Goal: Information Seeking & Learning: Learn about a topic

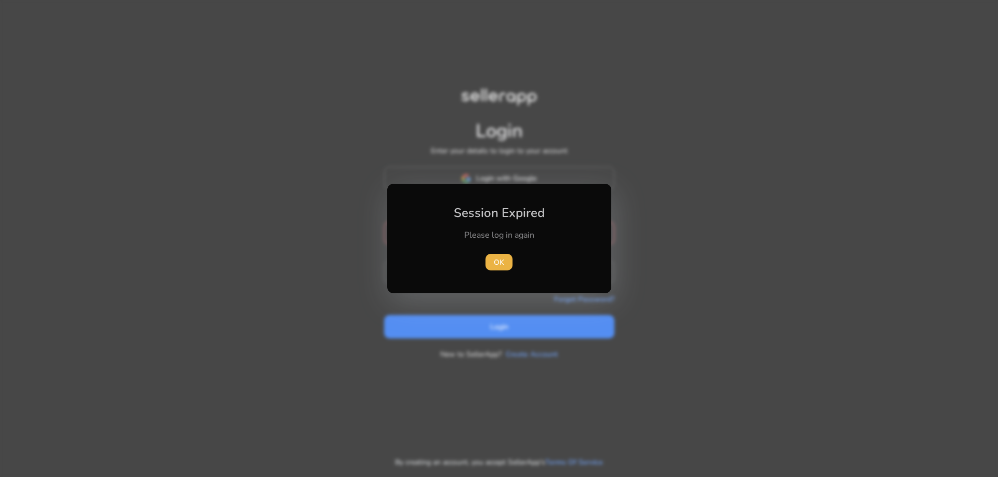
click at [557, 188] on div "Session Expired Please log in again [GEOGRAPHIC_DATA]" at bounding box center [499, 239] width 224 height 110
click at [505, 265] on span "button" at bounding box center [498, 262] width 27 height 25
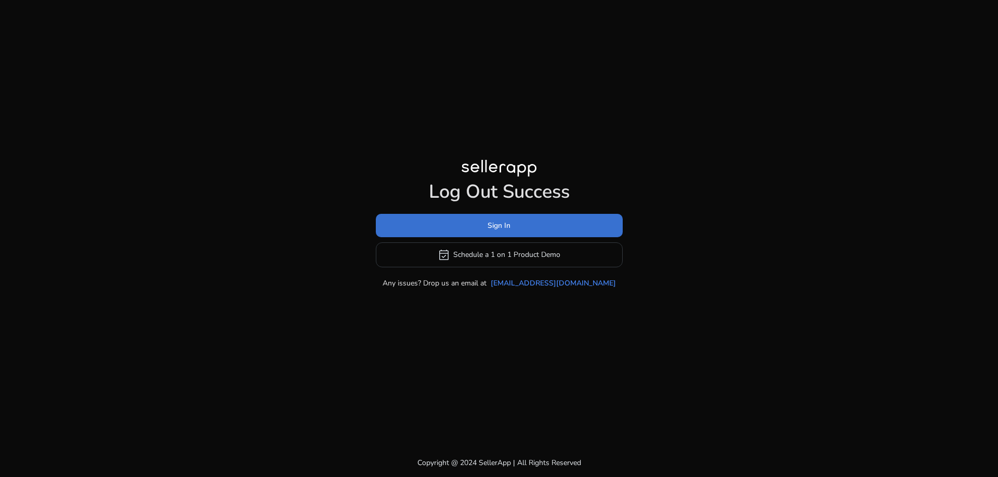
click at [481, 226] on span at bounding box center [499, 225] width 247 height 25
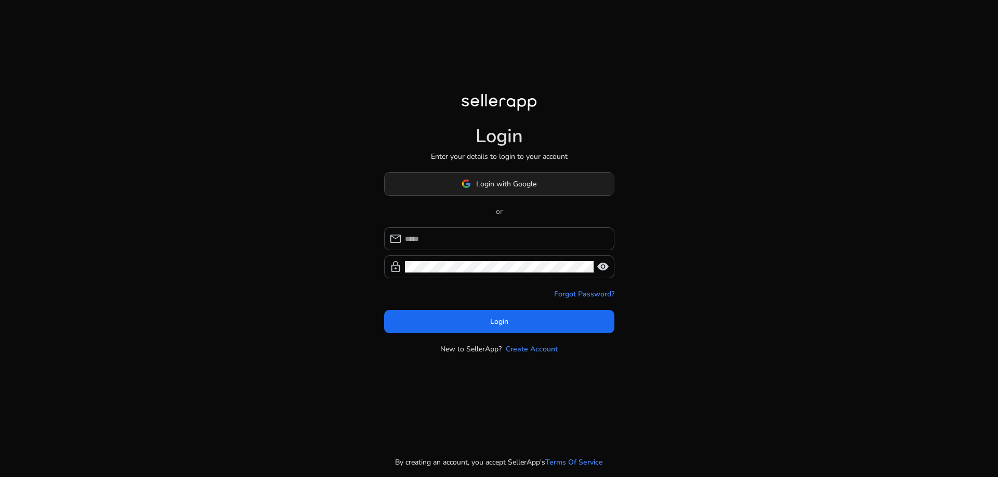
click at [481, 183] on span "Login with Google" at bounding box center [506, 184] width 60 height 11
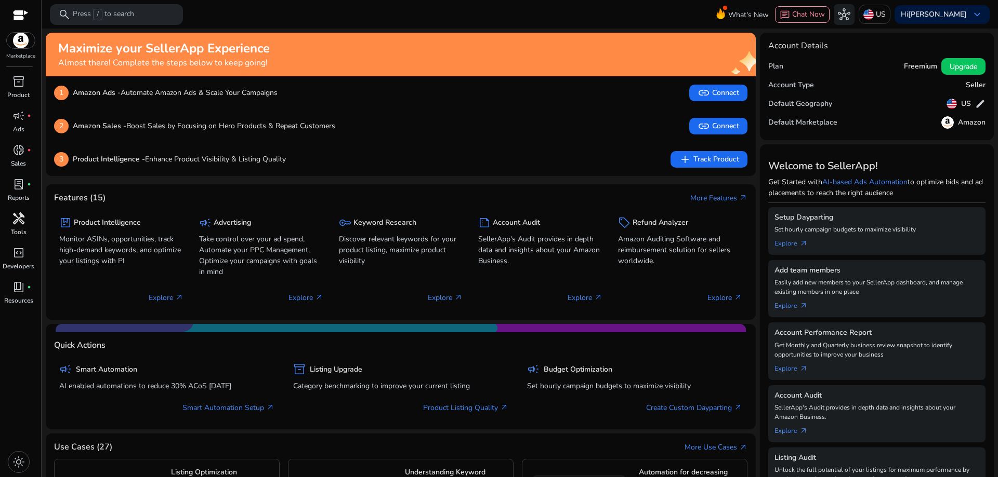
click at [20, 220] on span "handyman" at bounding box center [18, 218] width 12 height 12
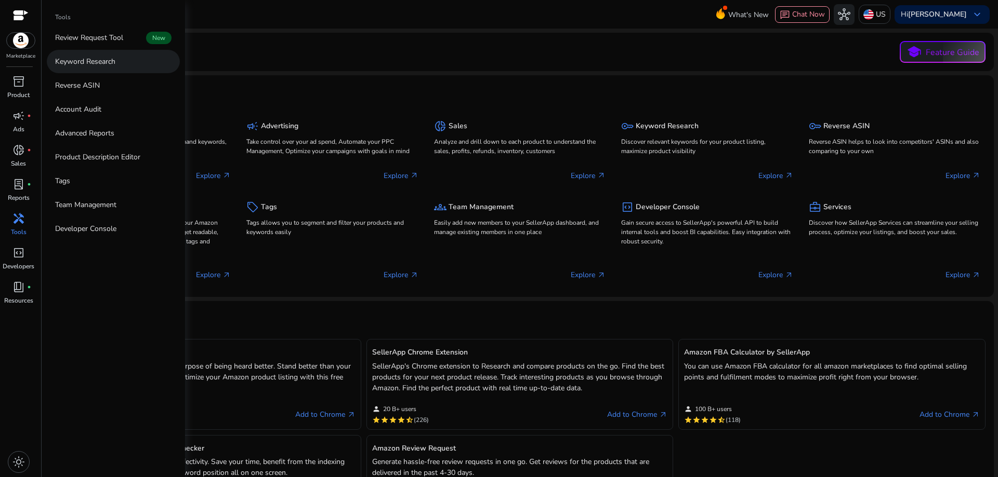
click at [105, 59] on p "Keyword Research" at bounding box center [85, 61] width 60 height 11
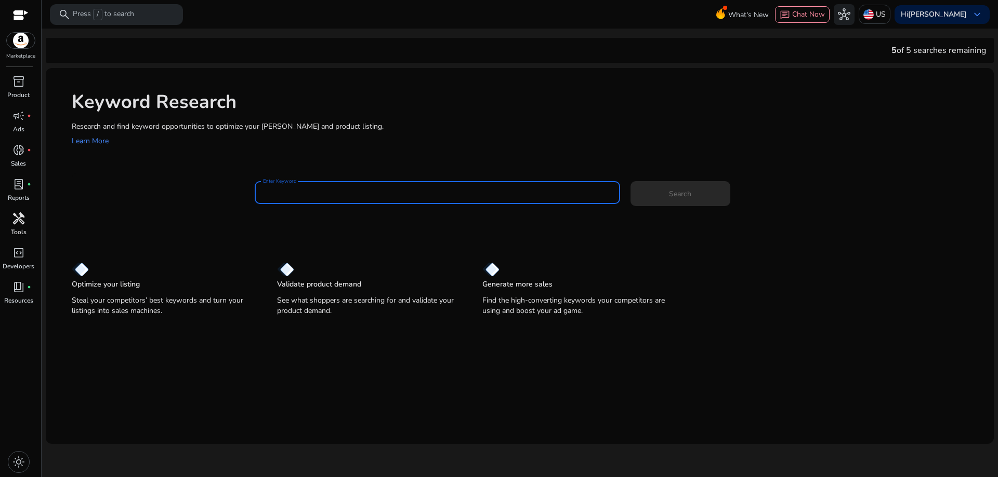
click at [334, 194] on input "Enter Keyword" at bounding box center [437, 192] width 349 height 11
click at [885, 12] on p "US" at bounding box center [880, 14] width 10 height 18
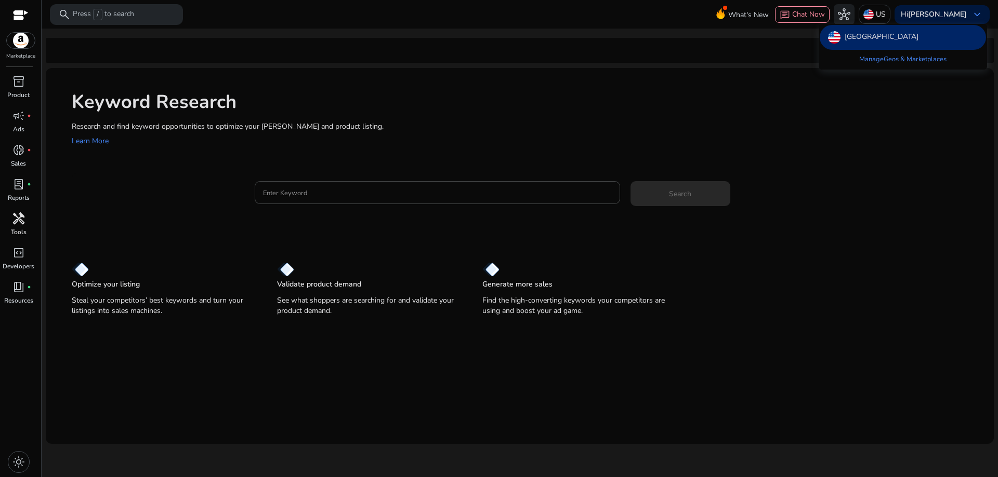
click at [874, 134] on div at bounding box center [499, 238] width 998 height 477
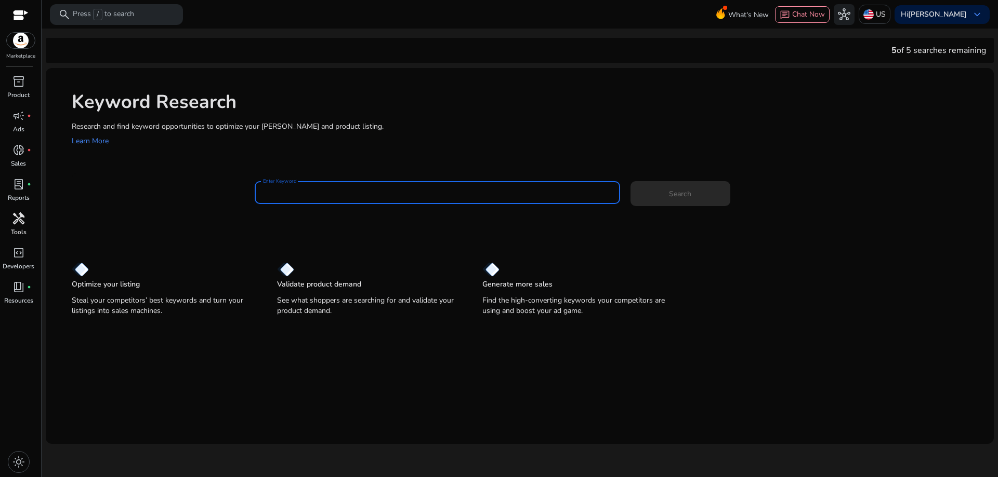
click at [460, 192] on input "Enter Keyword" at bounding box center [437, 192] width 349 height 11
type input "**********"
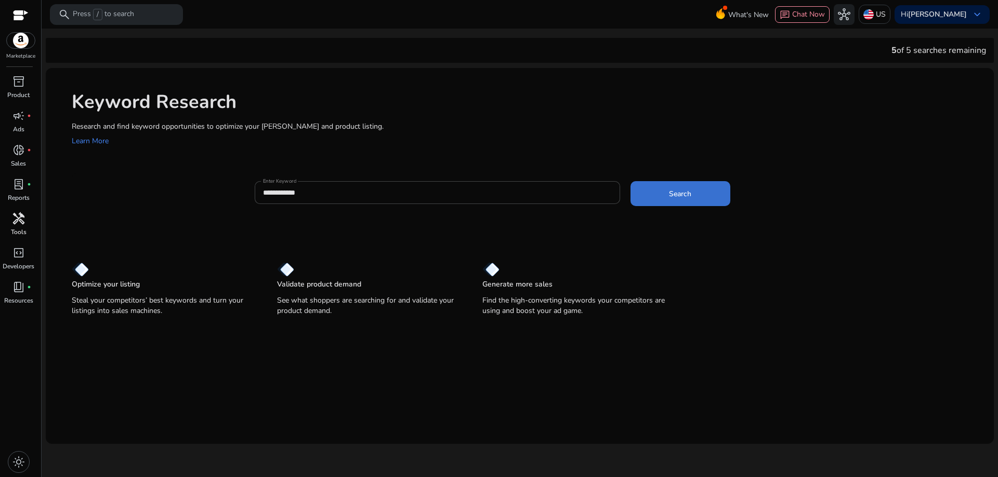
click at [696, 193] on span at bounding box center [680, 193] width 100 height 25
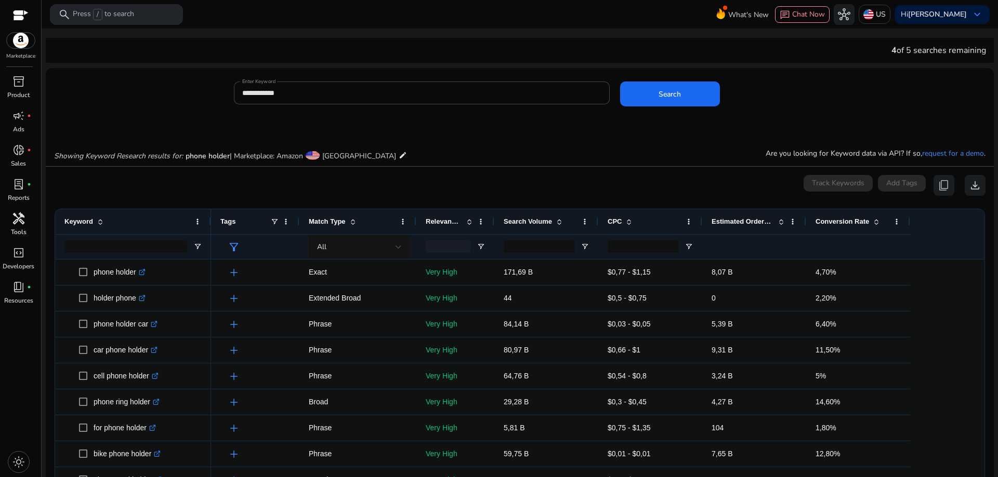
click at [23, 12] on div at bounding box center [21, 16] width 16 height 12
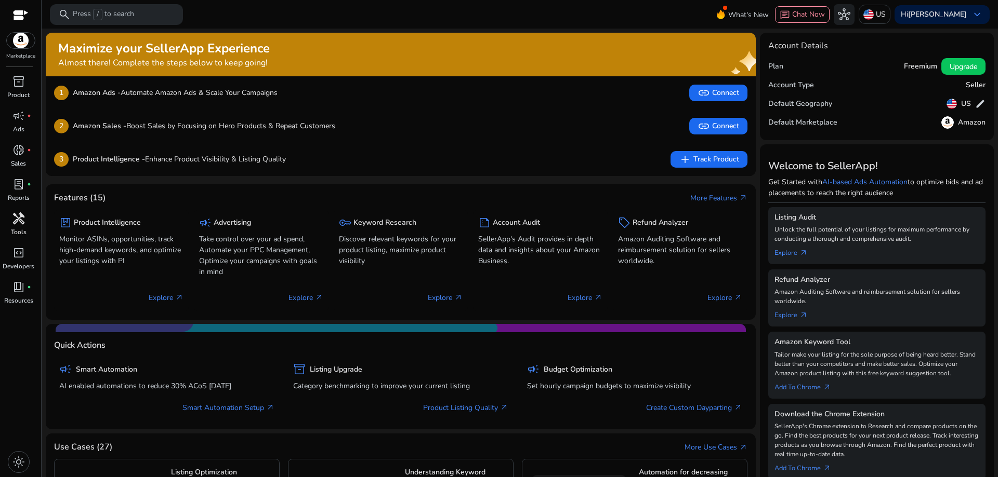
click at [20, 212] on span "handyman" at bounding box center [18, 218] width 12 height 12
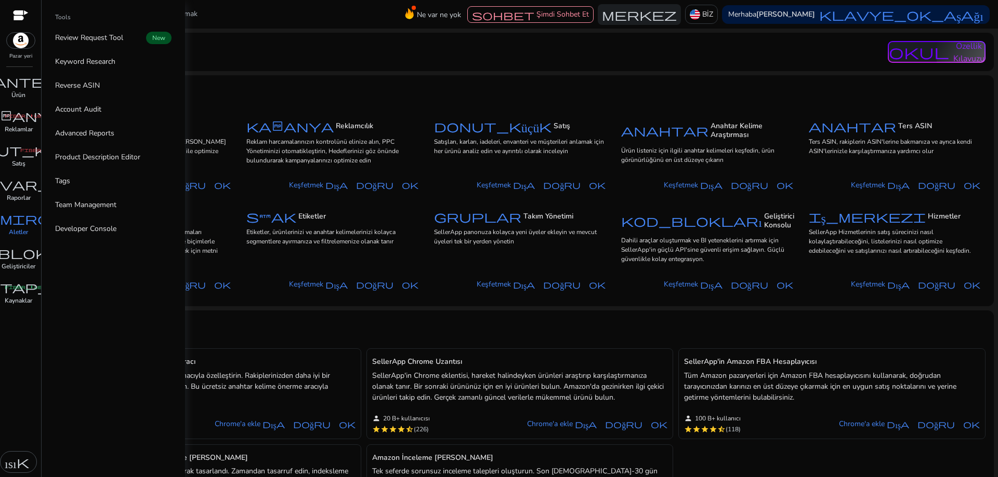
click at [30, 220] on font "tamirci" at bounding box center [18, 218] width 87 height 15
click at [136, 36] on link "İnceleme [PERSON_NAME] Yeni" at bounding box center [113, 37] width 133 height 23
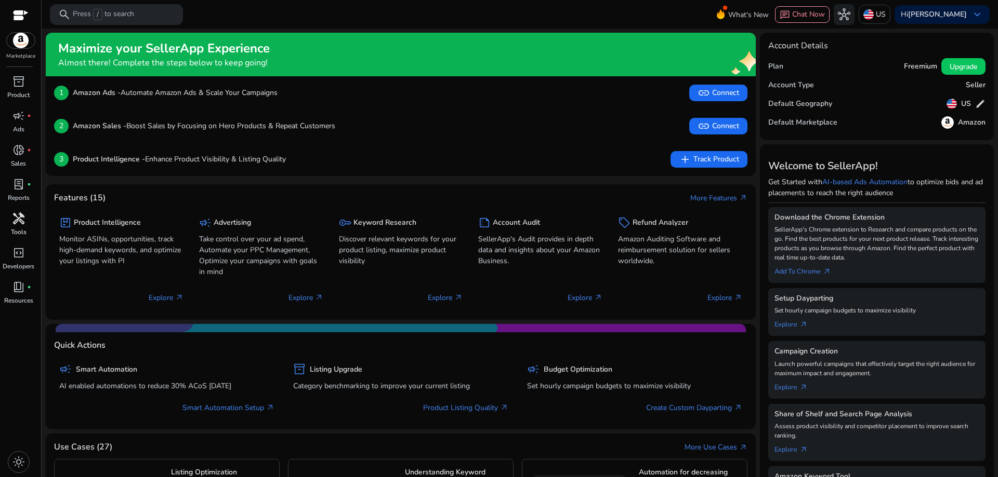
click at [21, 218] on span "handyman" at bounding box center [18, 218] width 12 height 12
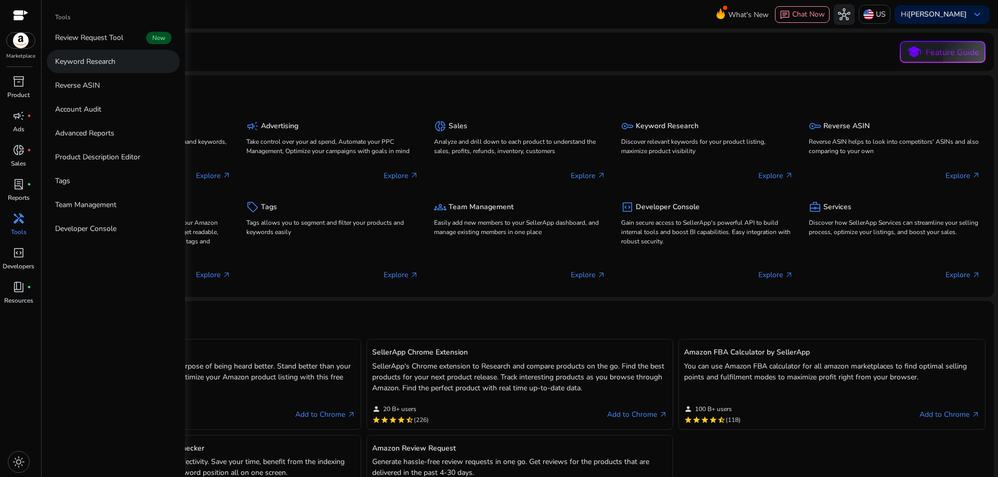
click at [104, 60] on p "Keyword Research" at bounding box center [85, 61] width 60 height 11
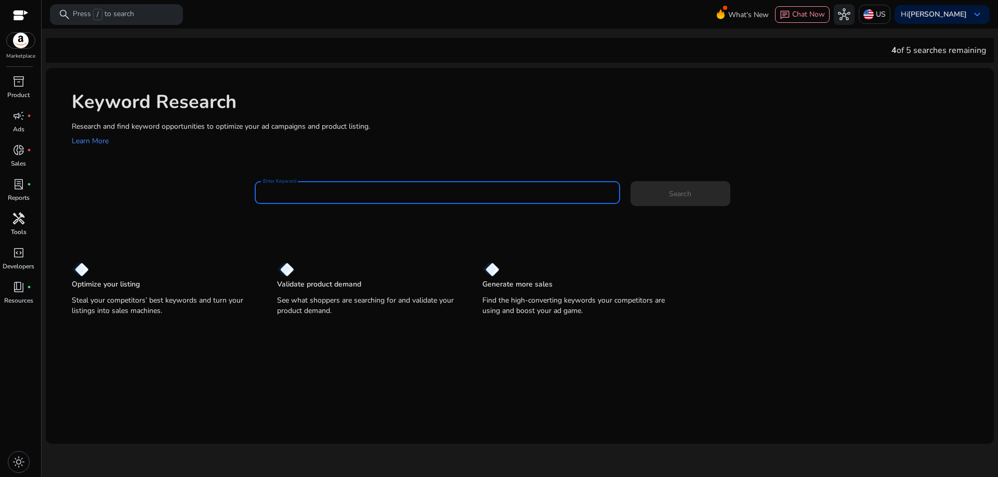
click at [352, 194] on input "Enter Keyword" at bounding box center [437, 192] width 349 height 11
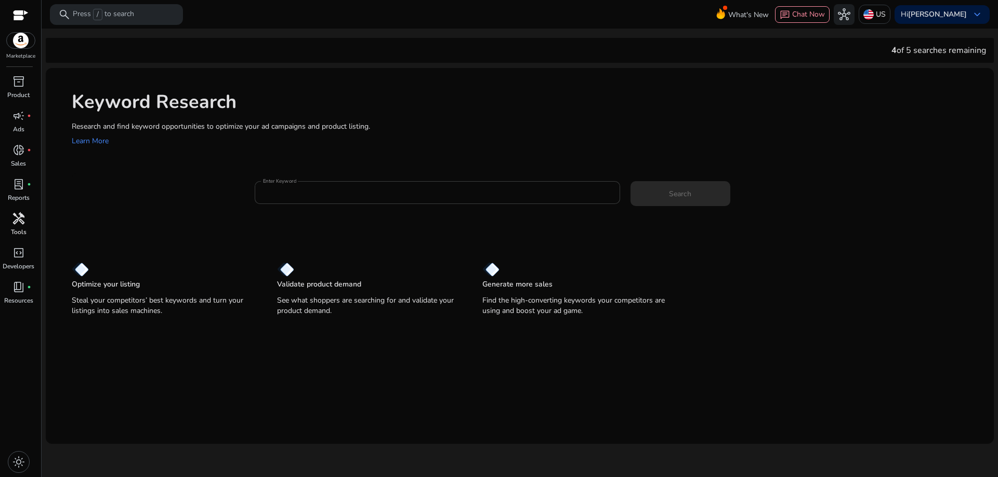
click at [333, 184] on div at bounding box center [437, 192] width 349 height 23
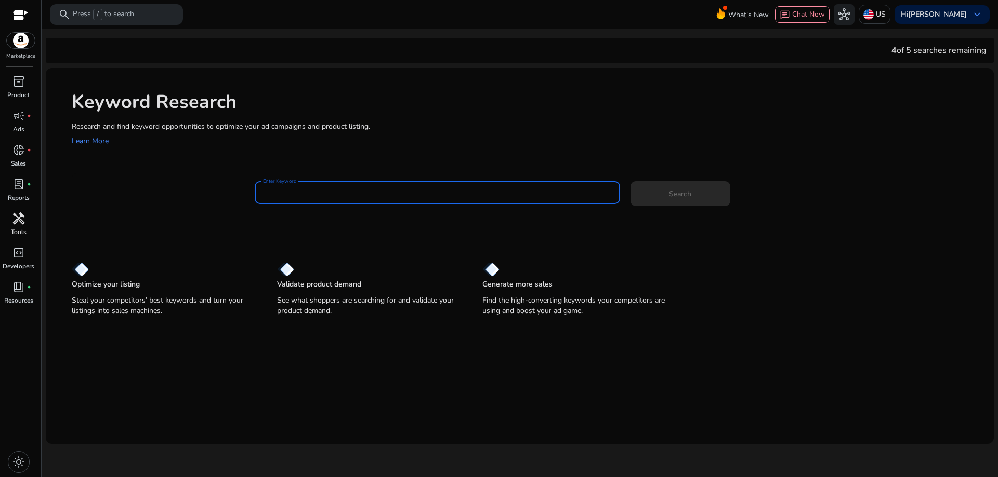
paste input "*********"
type input "*********"
click at [668, 196] on span at bounding box center [680, 193] width 100 height 25
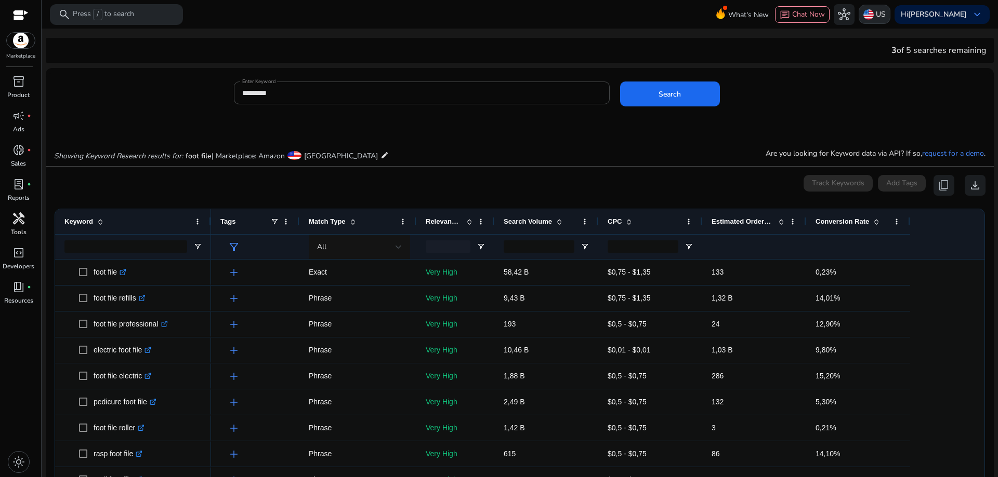
click at [890, 12] on div "US" at bounding box center [874, 14] width 32 height 19
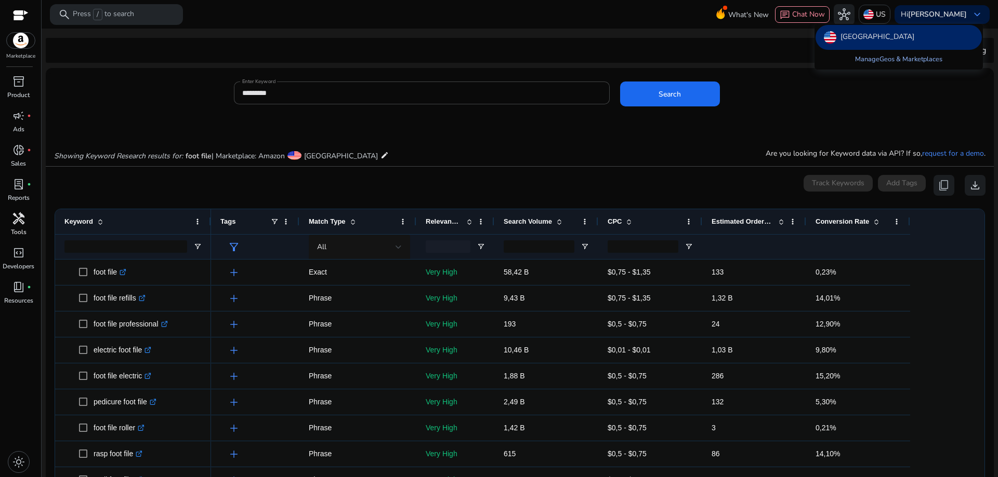
click at [899, 62] on link "Manage Geos & Marketplaces" at bounding box center [898, 59] width 104 height 19
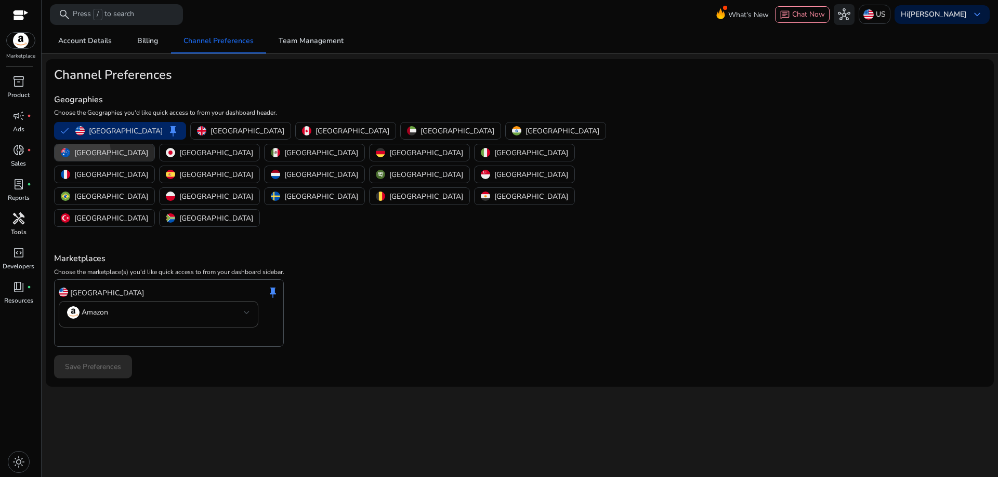
click at [70, 148] on img "button" at bounding box center [65, 152] width 9 height 9
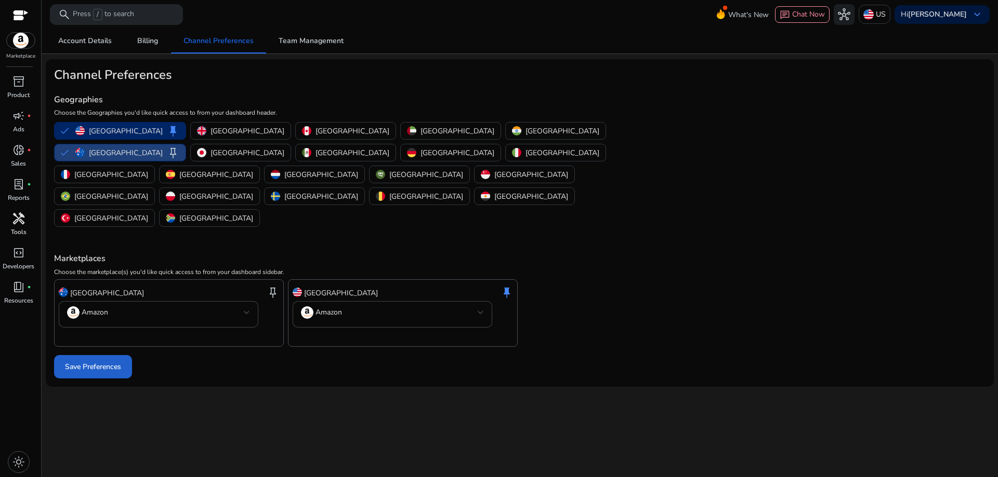
click at [98, 362] on span "Save Preferences" at bounding box center [93, 367] width 56 height 11
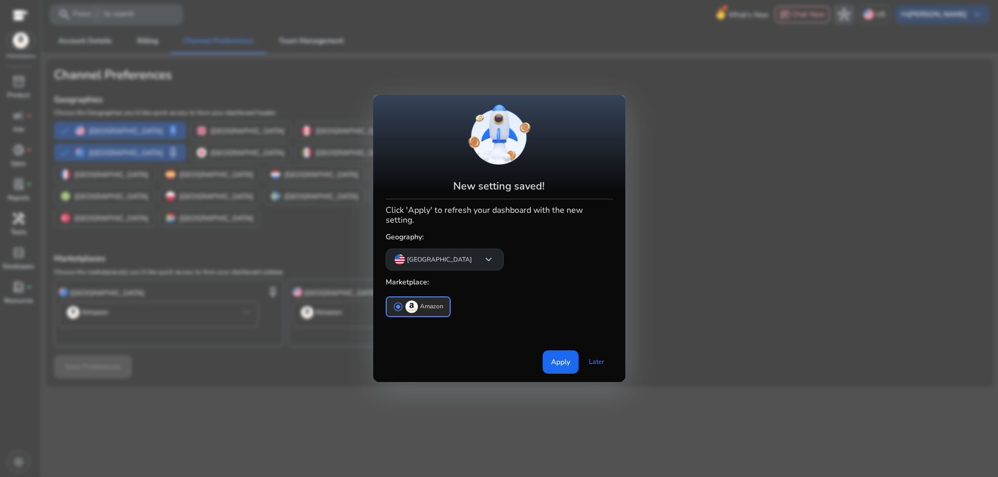
click at [482, 254] on span "keyboard_arrow_down" at bounding box center [488, 260] width 12 height 12
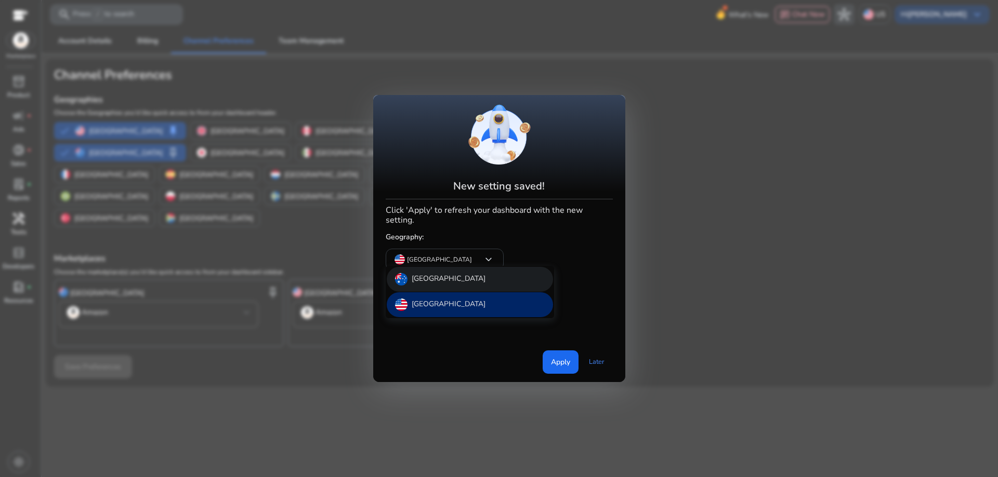
click at [444, 280] on div "Australia" at bounding box center [470, 279] width 166 height 25
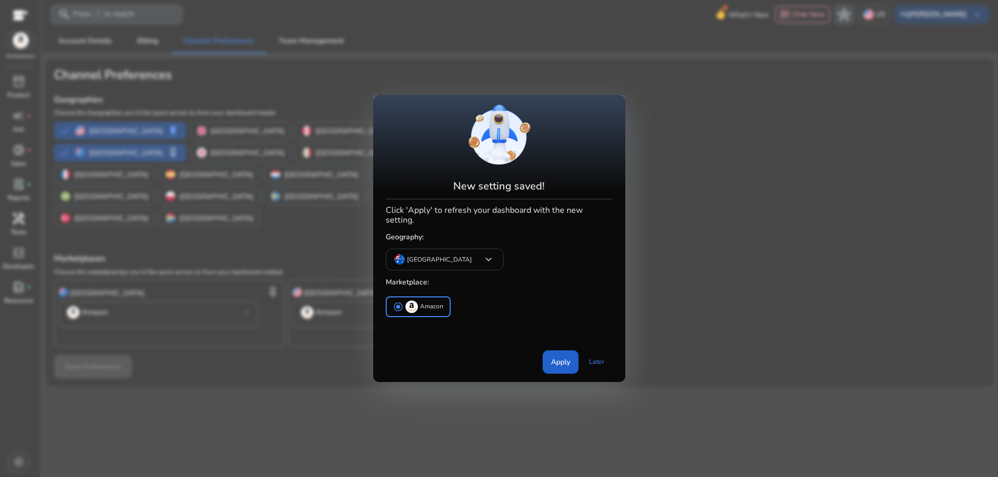
click at [556, 360] on span "Apply" at bounding box center [560, 362] width 19 height 11
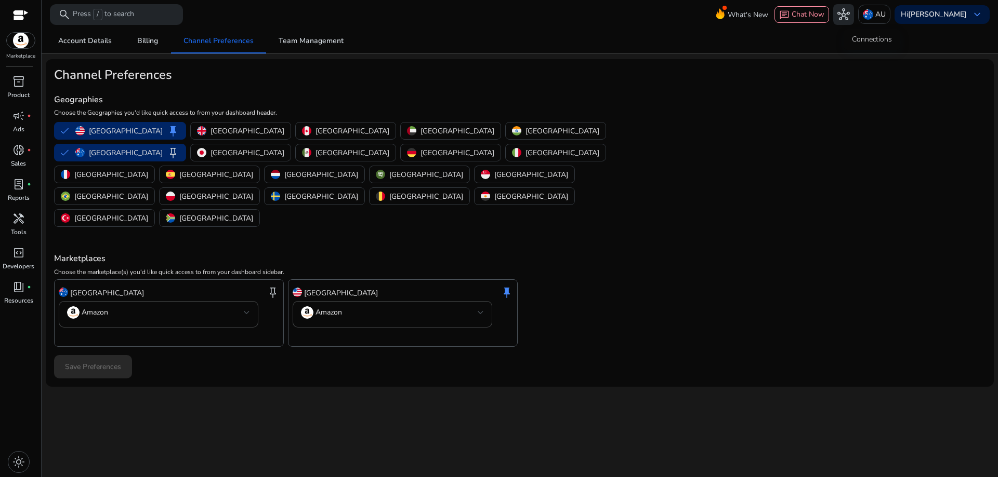
click at [849, 17] on span "hub" at bounding box center [843, 14] width 12 height 12
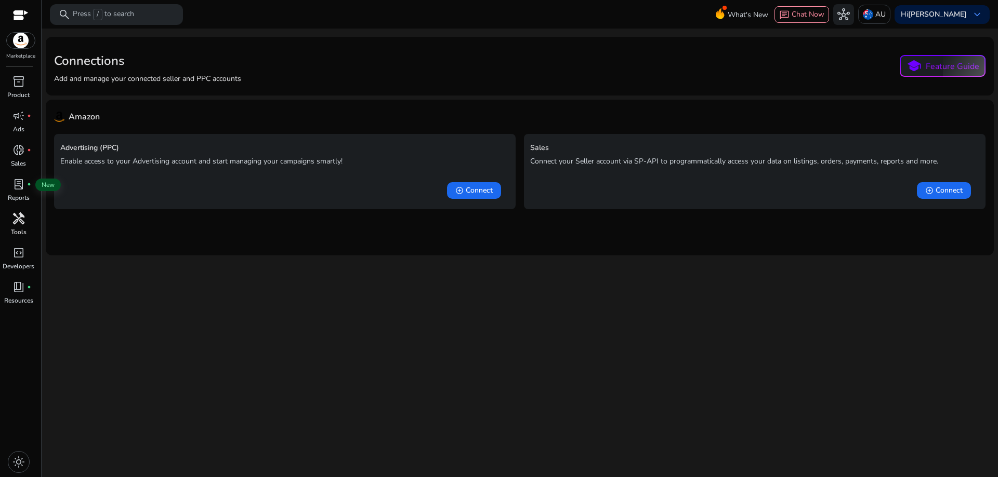
click at [25, 227] on div "handyman" at bounding box center [18, 218] width 29 height 17
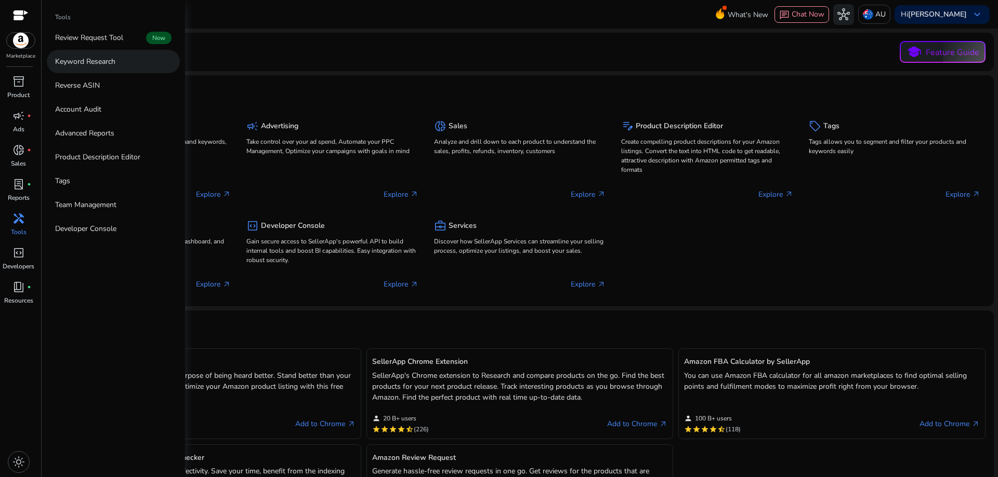
click at [122, 58] on link "Keyword Research" at bounding box center [113, 61] width 133 height 23
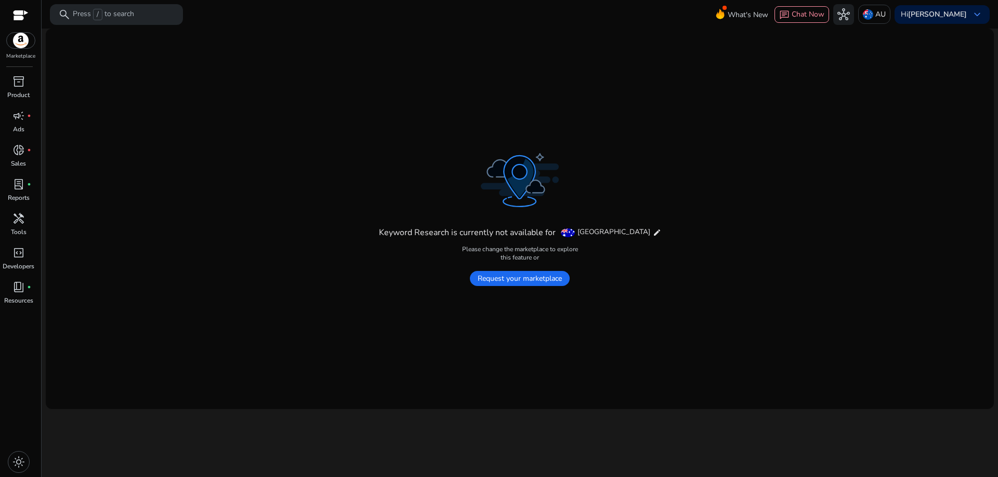
click at [513, 281] on span "Request your marketplace" at bounding box center [520, 278] width 100 height 15
click at [539, 282] on span "check Request your marketplace" at bounding box center [519, 280] width 112 height 15
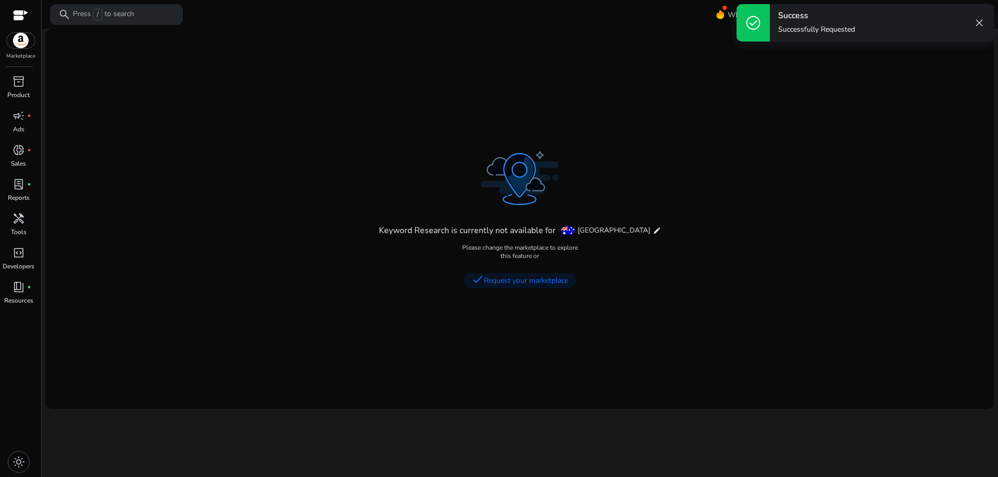
click at [104, 12] on p "Press / to search" at bounding box center [103, 14] width 61 height 11
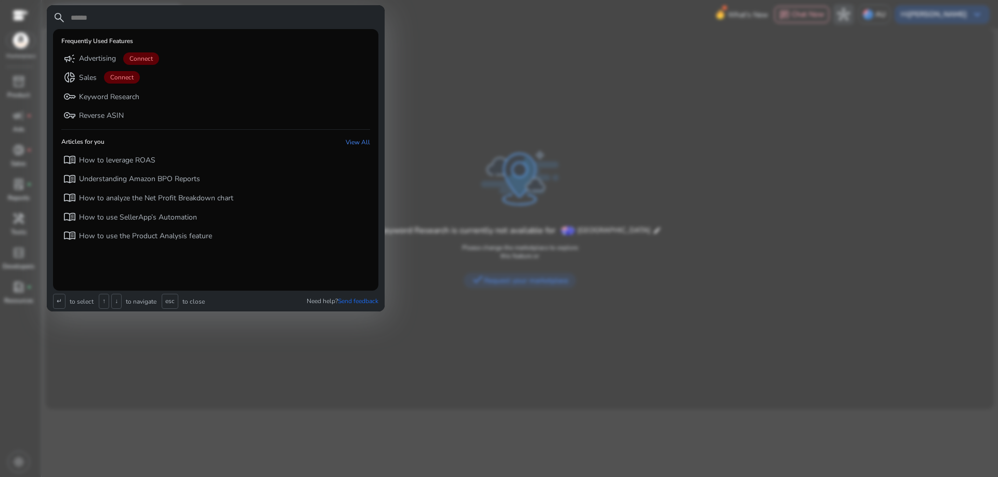
click at [570, 85] on div at bounding box center [499, 238] width 998 height 477
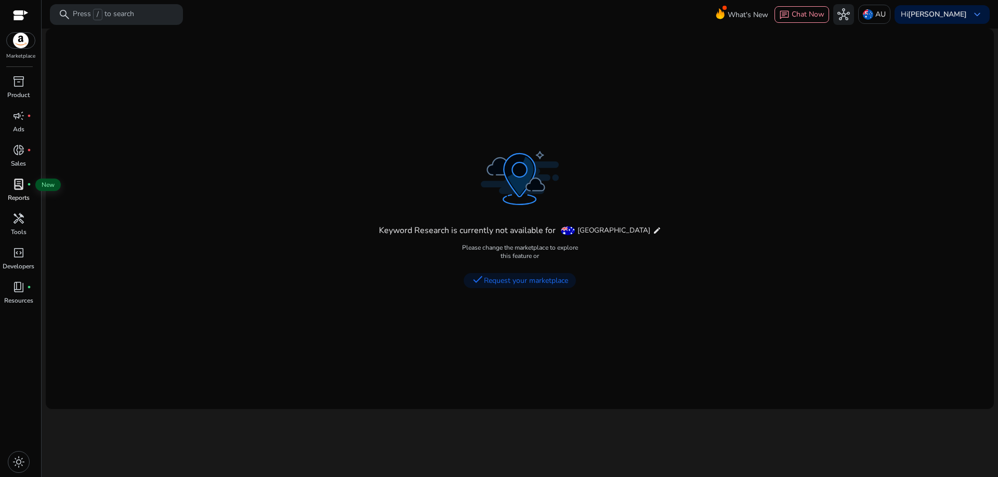
click at [17, 208] on link "lab_profile fiber_manual_record Reports" at bounding box center [18, 193] width 37 height 34
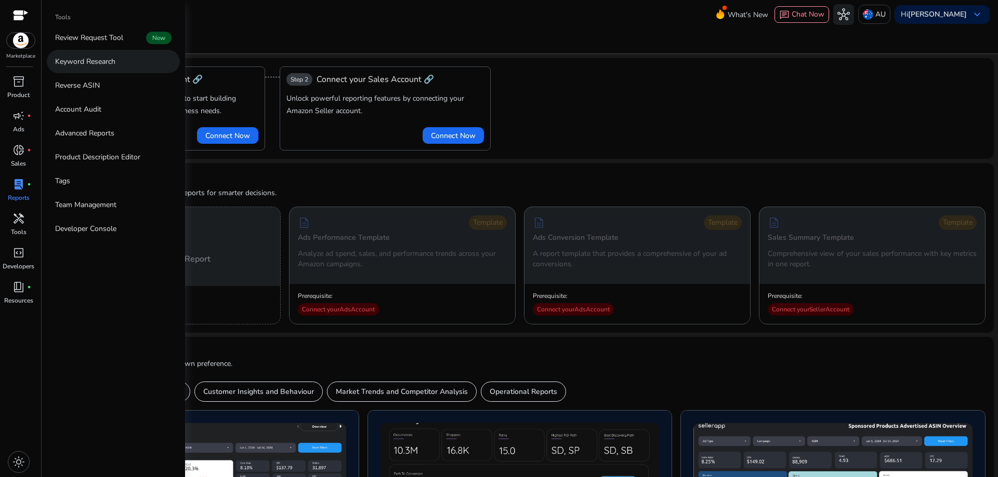
click at [112, 62] on p "Keyword Research" at bounding box center [85, 61] width 60 height 11
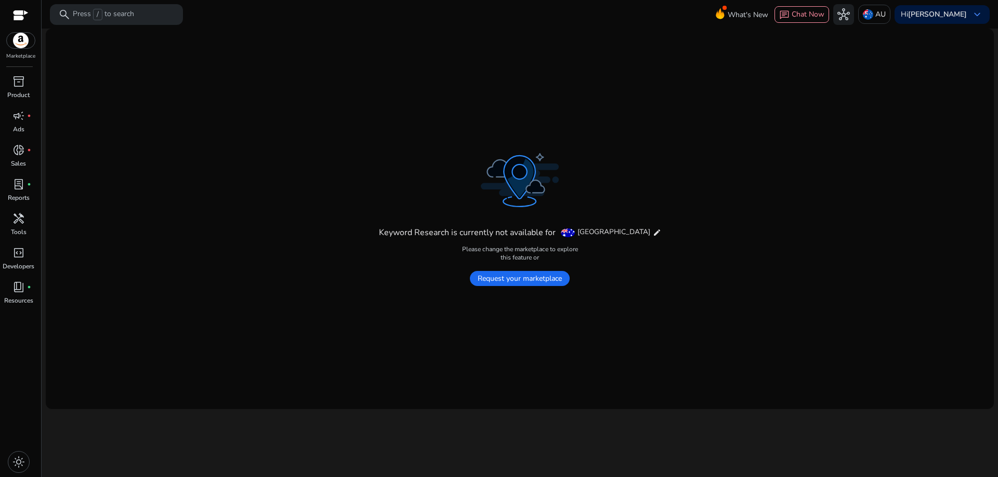
click at [612, 232] on span "Australia" at bounding box center [613, 232] width 73 height 10
click at [653, 232] on mat-icon "edit" at bounding box center [657, 233] width 8 height 8
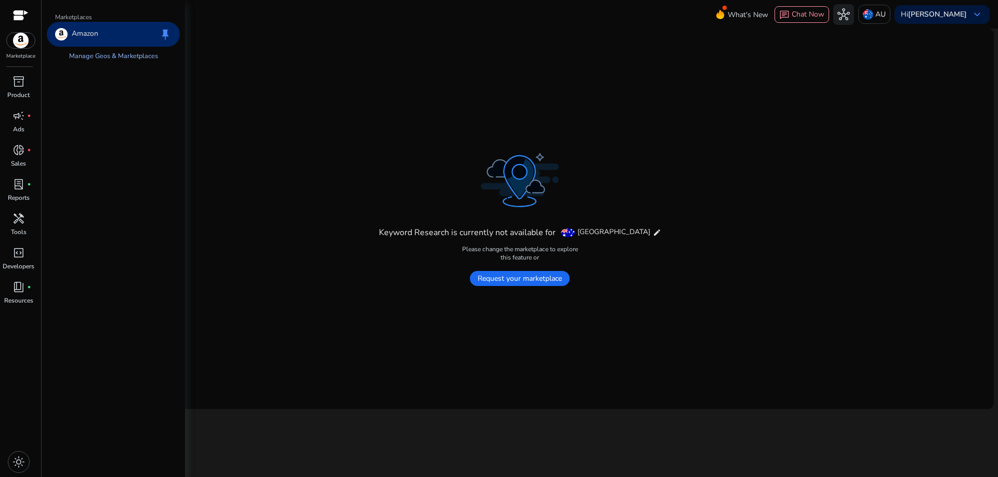
click at [139, 55] on link "Manage Geos & Marketplaces" at bounding box center [113, 56] width 105 height 19
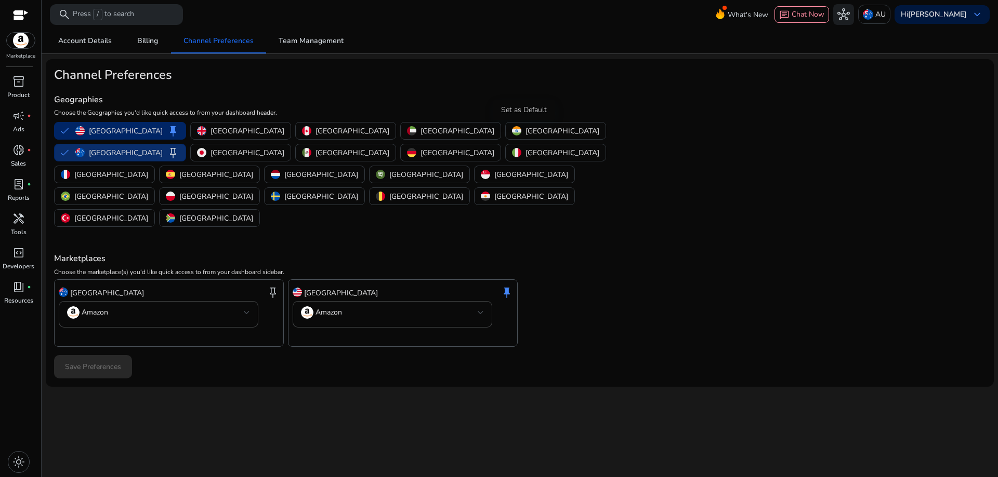
click at [179, 147] on span "keep" at bounding box center [173, 153] width 12 height 12
click at [114, 362] on span "Save Preferences" at bounding box center [93, 367] width 56 height 11
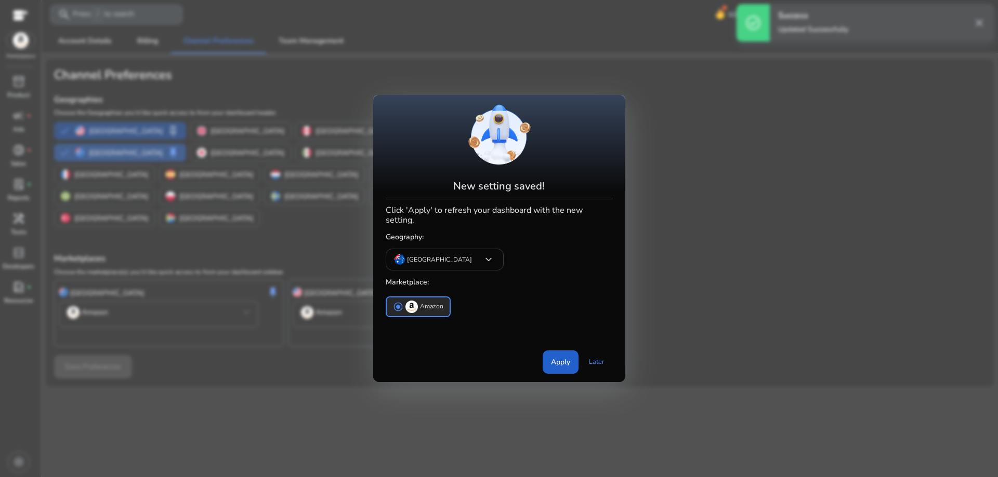
click at [570, 357] on span at bounding box center [560, 362] width 36 height 25
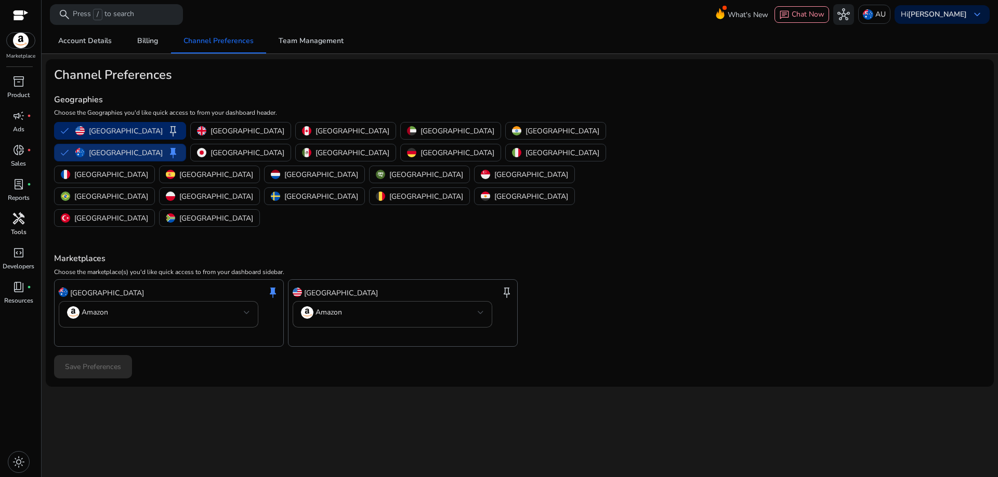
click at [18, 216] on span "handyman" at bounding box center [18, 218] width 12 height 12
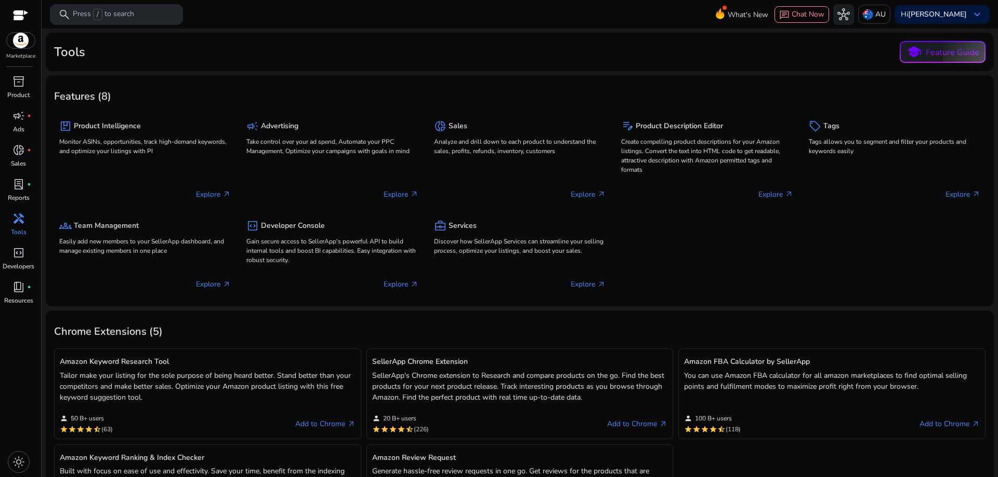
click at [19, 214] on span "handyman" at bounding box center [18, 218] width 12 height 12
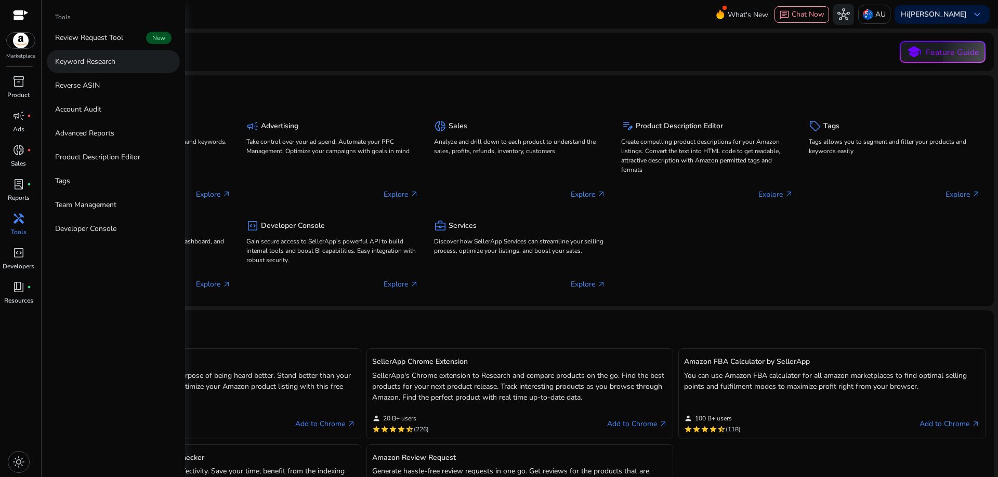
click at [93, 62] on p "Keyword Research" at bounding box center [85, 61] width 60 height 11
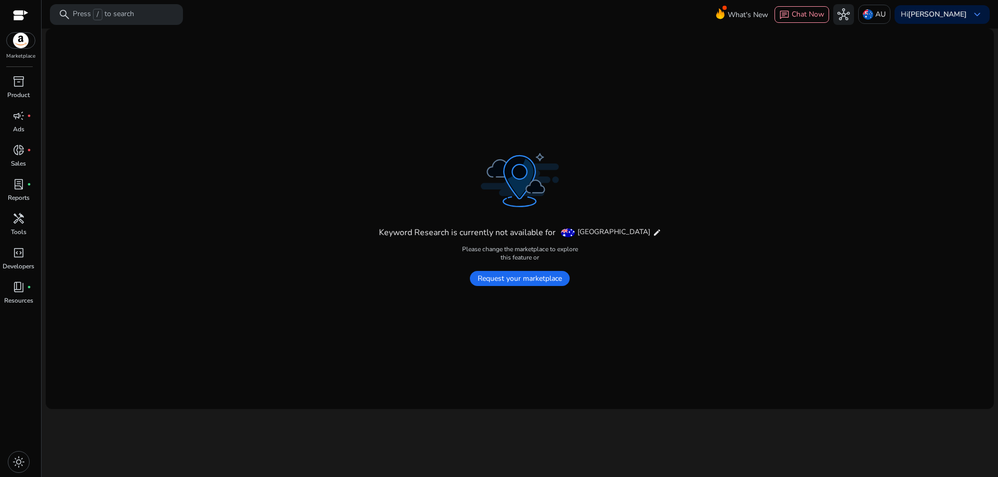
click at [619, 235] on span "Australia" at bounding box center [613, 232] width 73 height 10
click at [885, 14] on p "AU" at bounding box center [880, 14] width 10 height 18
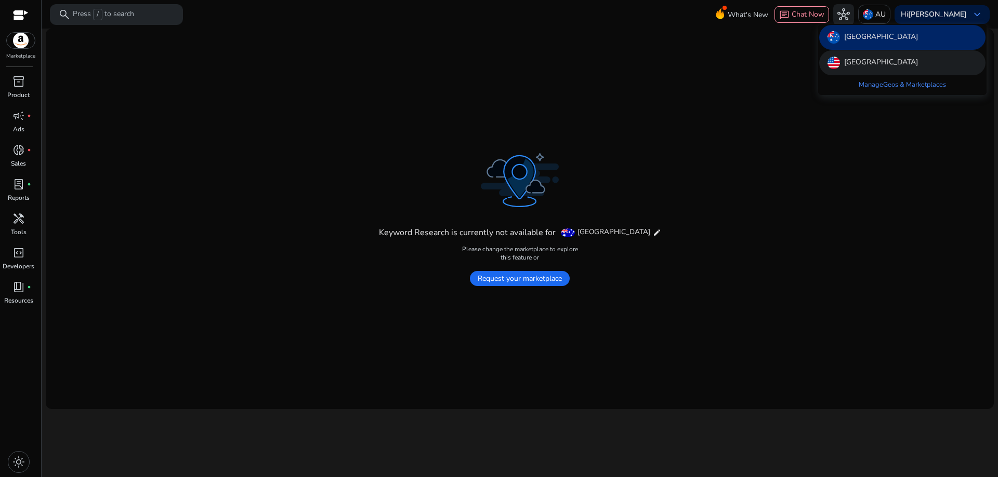
click at [876, 59] on p "[GEOGRAPHIC_DATA]" at bounding box center [881, 63] width 74 height 12
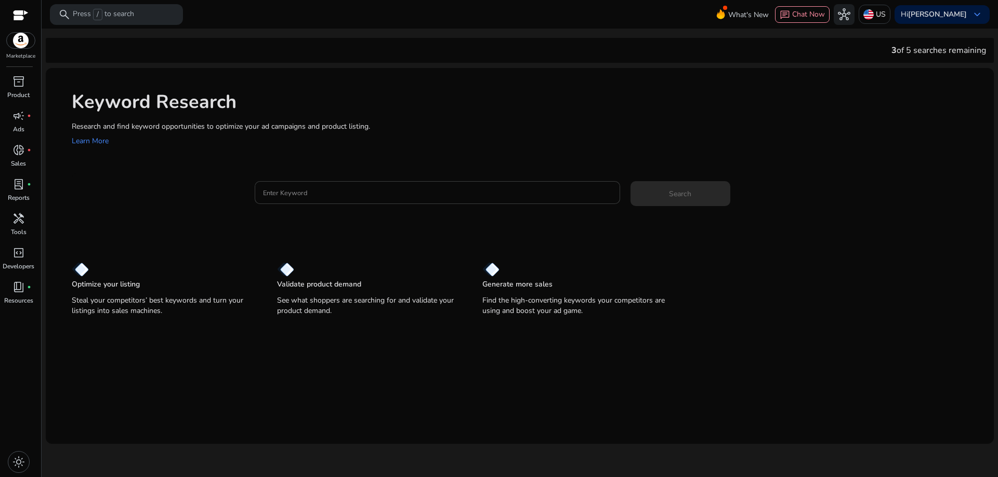
click at [336, 193] on input "Enter Keyword" at bounding box center [437, 192] width 349 height 11
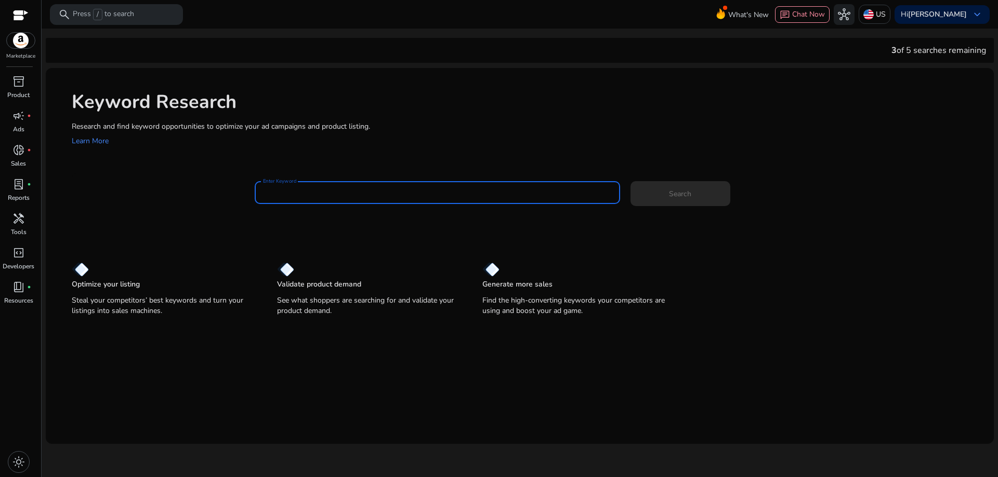
paste input "*********"
type input "*********"
click at [674, 204] on span at bounding box center [680, 193] width 100 height 25
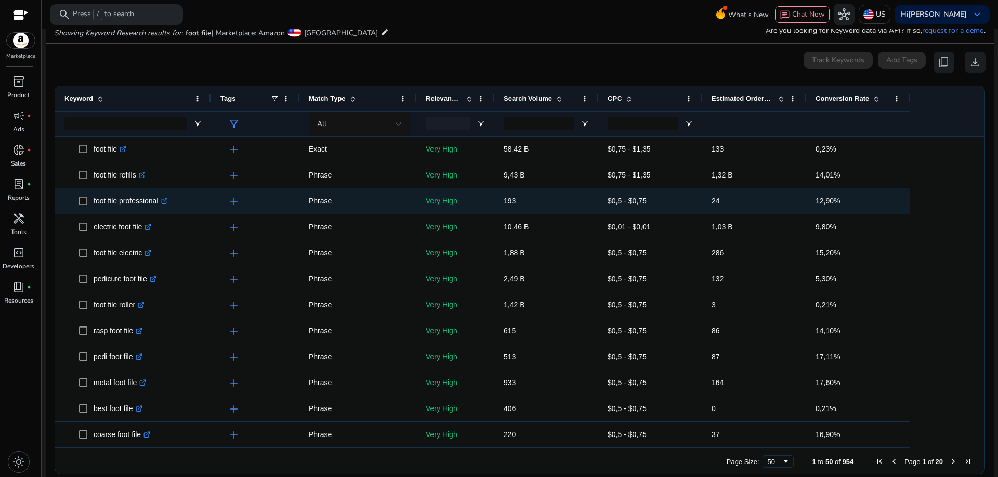
scroll to position [124, 0]
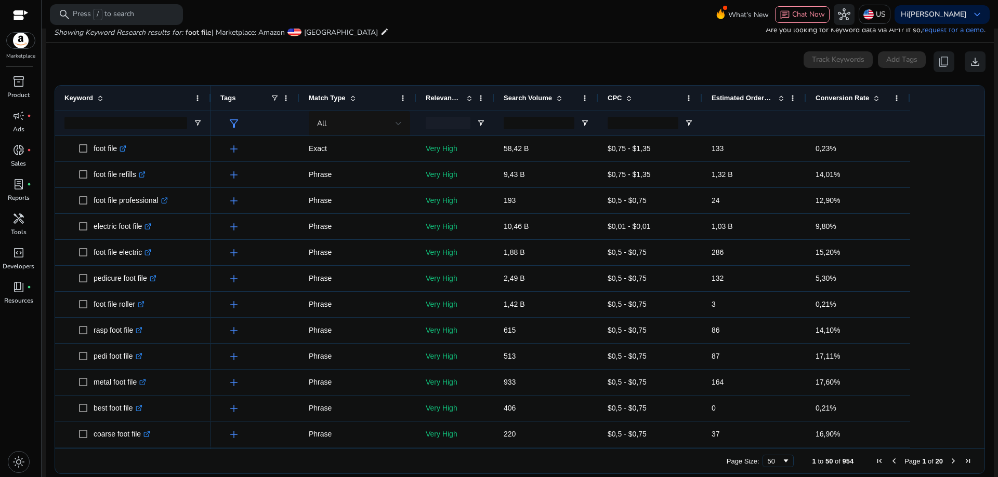
click at [874, 92] on div "Conversion Rate" at bounding box center [852, 98] width 74 height 20
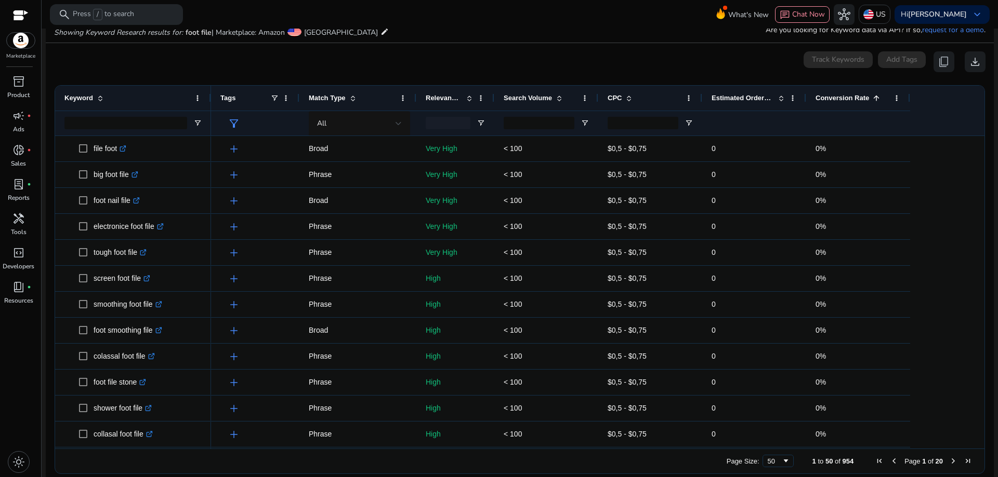
click at [873, 92] on div "Conversion Rate 1" at bounding box center [852, 98] width 74 height 20
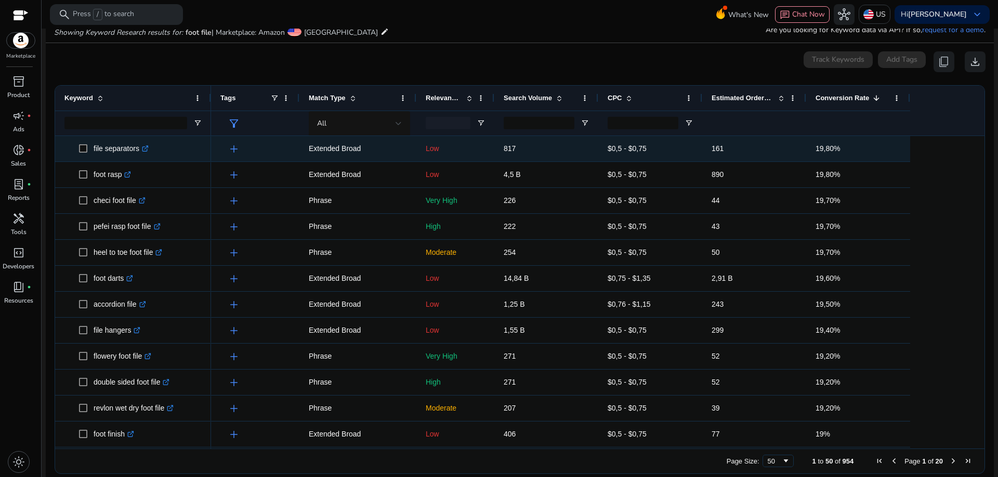
click at [144, 148] on icon ".st0{fill:#2c8af8}" at bounding box center [145, 148] width 7 height 7
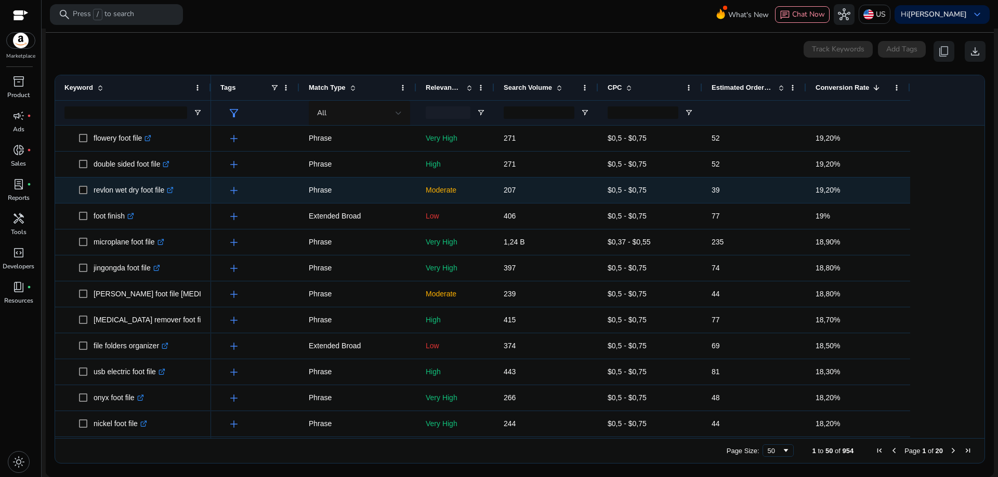
scroll to position [0, 0]
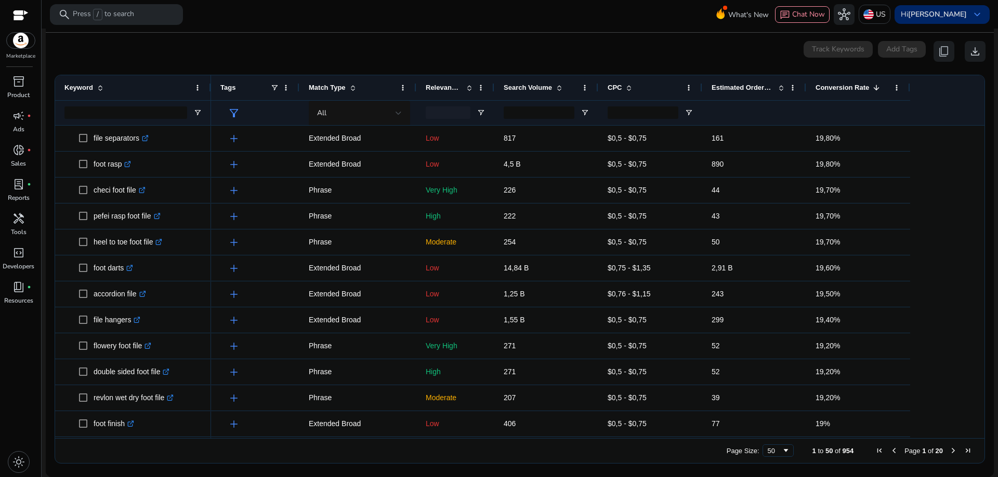
click at [957, 11] on b "[PERSON_NAME]" at bounding box center [937, 14] width 59 height 10
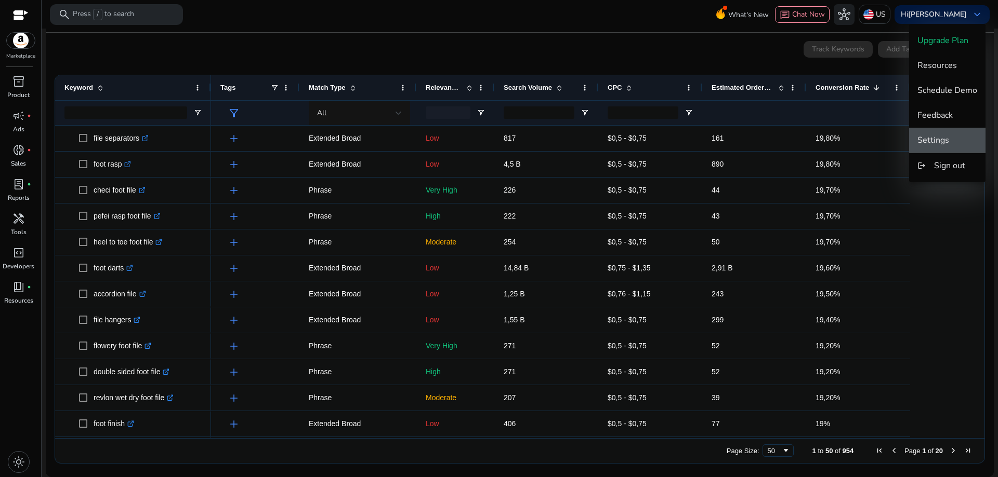
click at [950, 131] on button "Settings" at bounding box center [947, 140] width 76 height 25
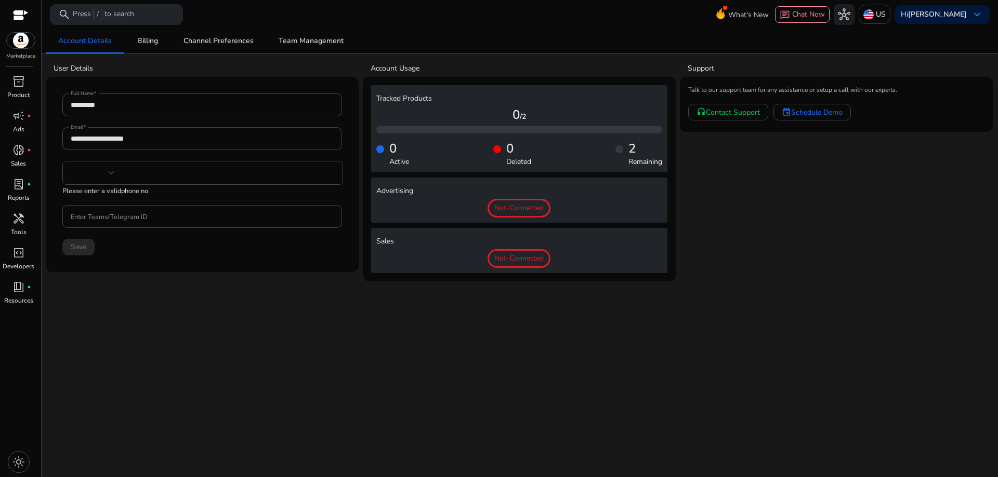
type input "***"
click at [139, 39] on span "Billing" at bounding box center [147, 40] width 21 height 7
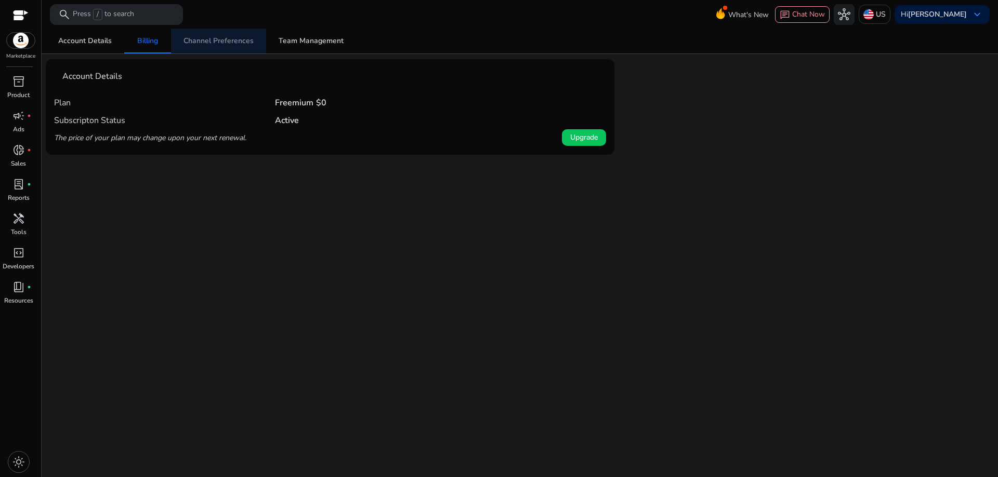
click at [230, 37] on span "Channel Preferences" at bounding box center [218, 40] width 70 height 7
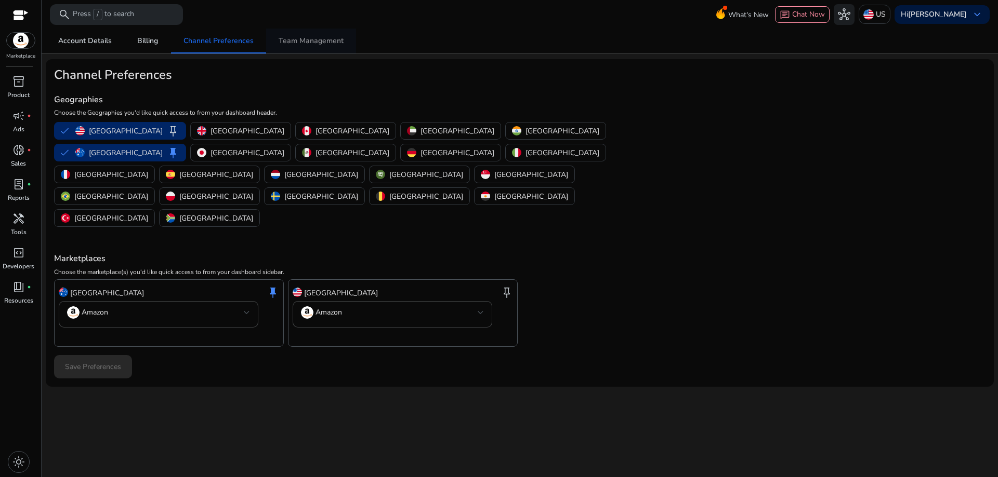
click at [296, 39] on span "Team Management" at bounding box center [310, 40] width 65 height 7
